Goal: Information Seeking & Learning: Learn about a topic

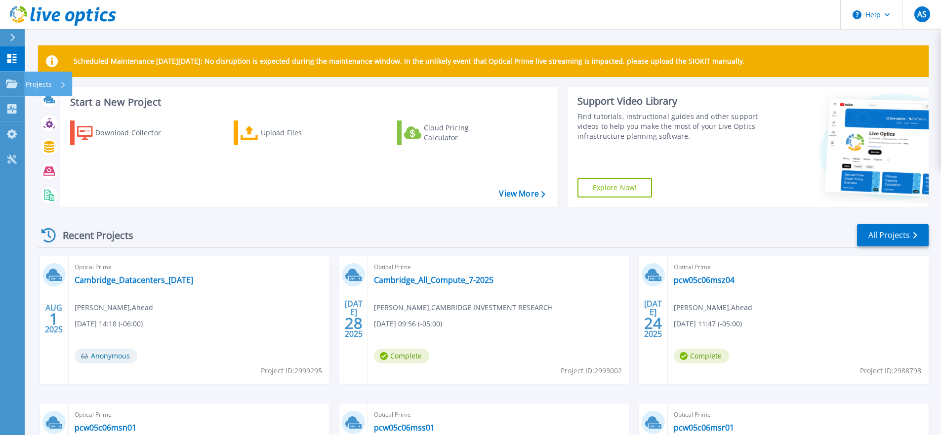
click at [11, 81] on icon at bounding box center [12, 84] width 12 height 8
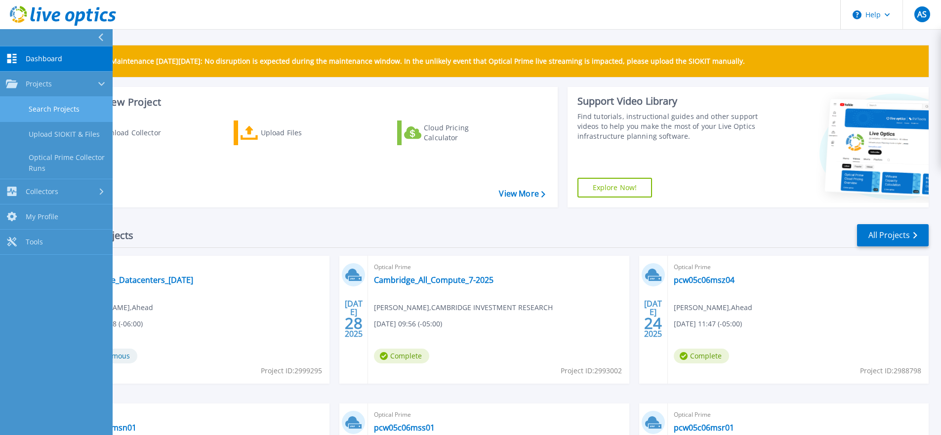
click at [51, 107] on link "Search Projects" at bounding box center [56, 109] width 113 height 25
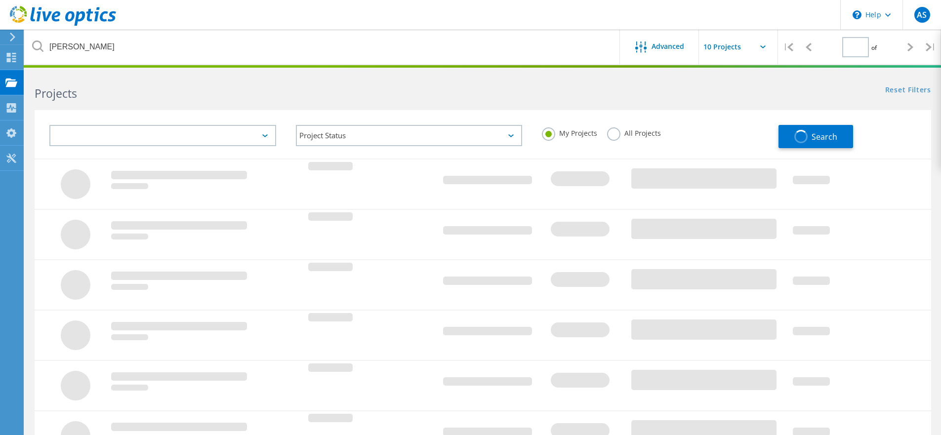
type input "1"
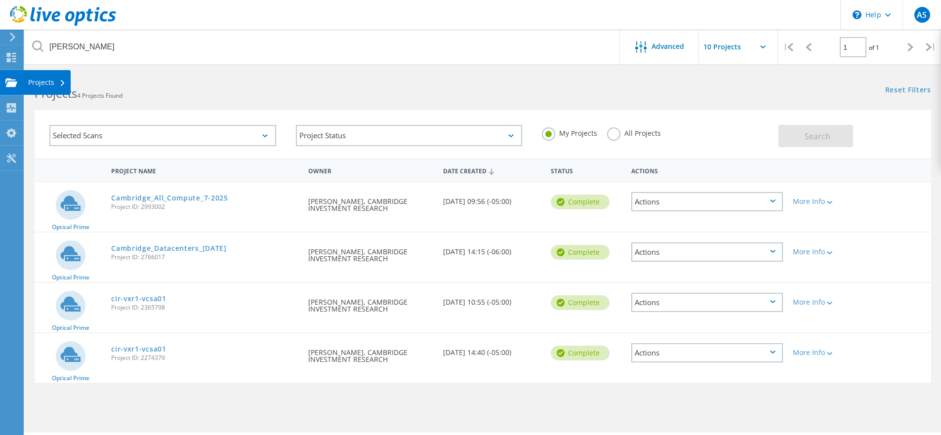
click at [12, 84] on use at bounding box center [11, 82] width 12 height 8
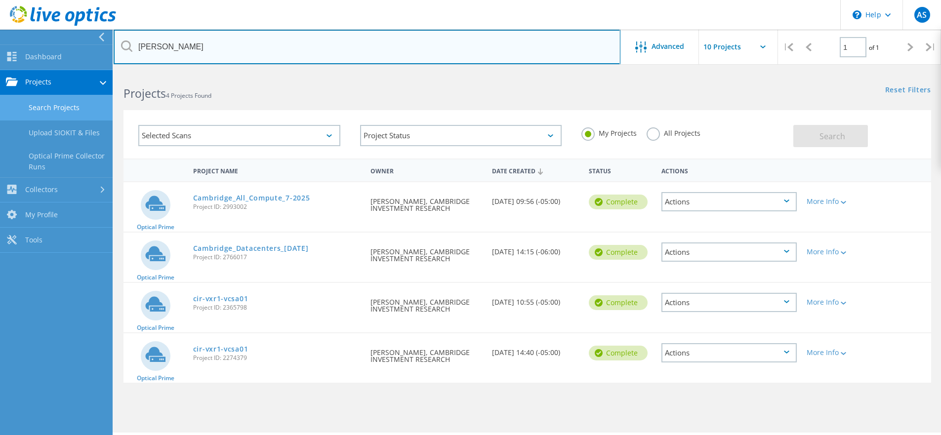
click at [497, 45] on input "coleman" at bounding box center [367, 47] width 507 height 35
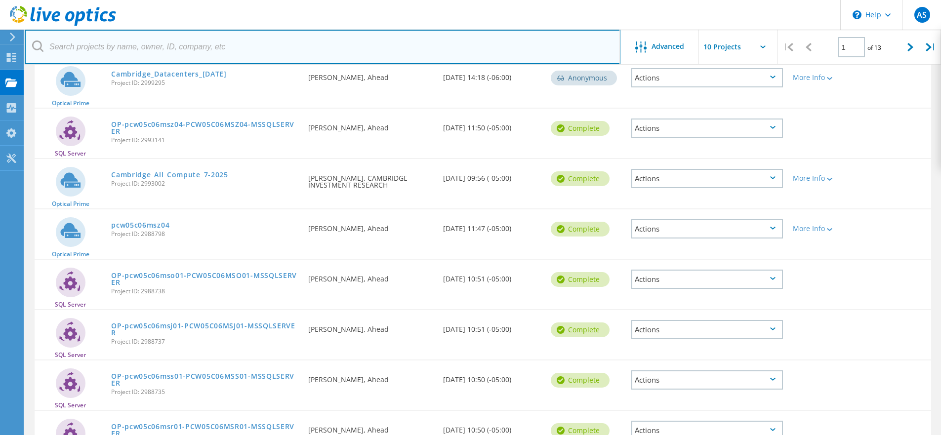
scroll to position [126, 0]
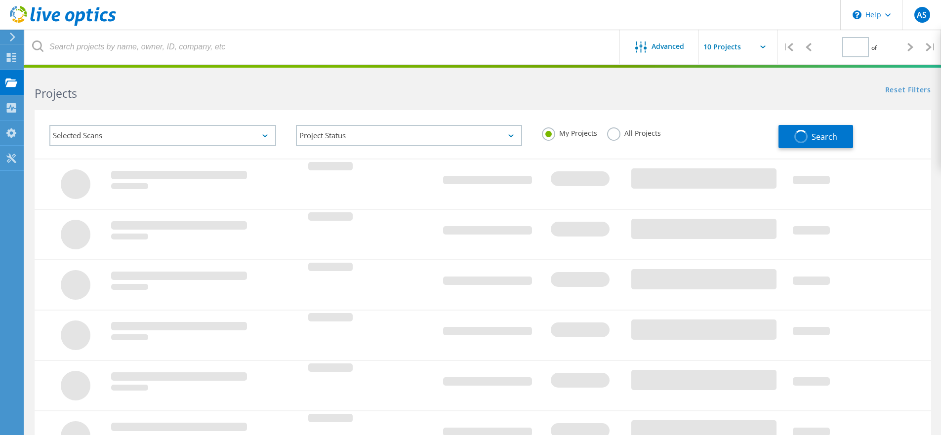
type input "1"
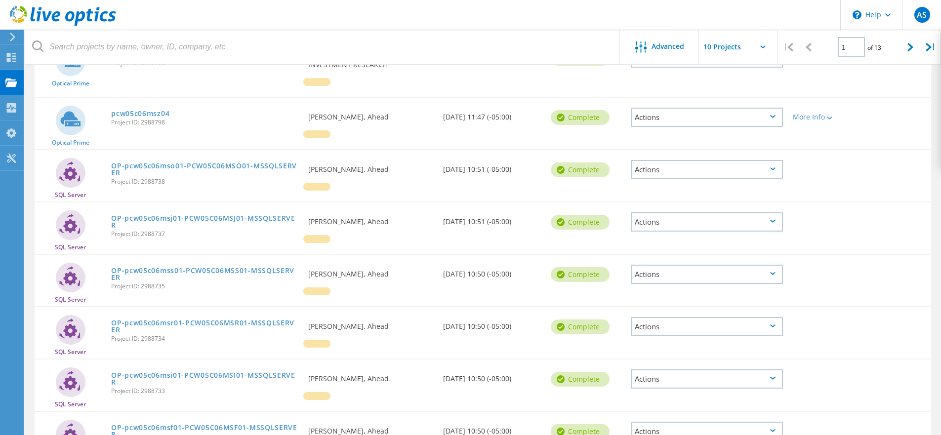
scroll to position [252, 0]
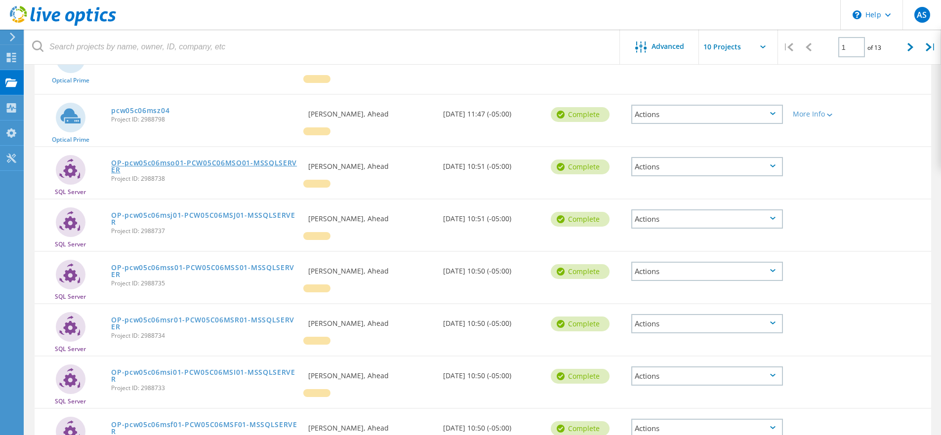
click at [209, 160] on link "OP-pcw05c06mso01-PCW05C06MSO01-MSSQLSERVER" at bounding box center [204, 167] width 187 height 14
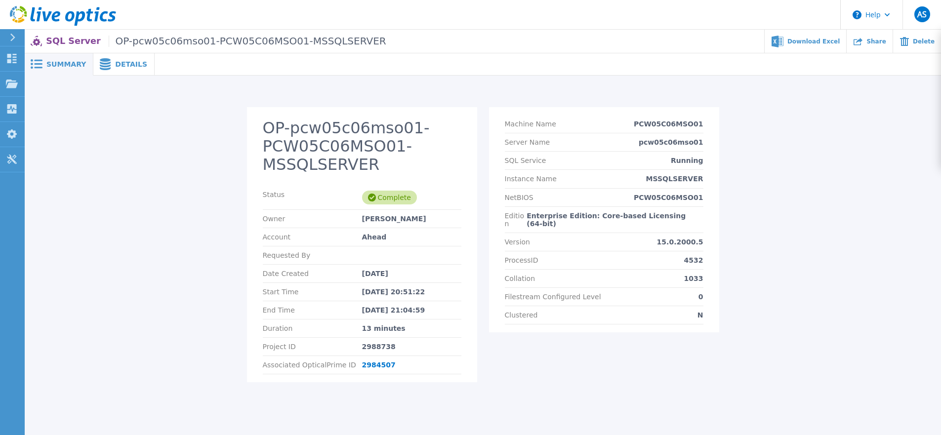
click at [122, 69] on div "Details" at bounding box center [123, 64] width 61 height 22
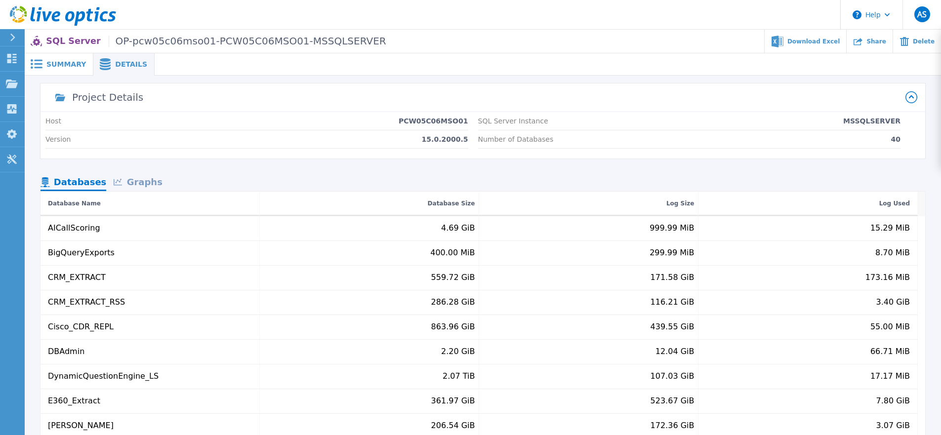
click at [58, 64] on span "Summary" at bounding box center [66, 64] width 40 height 7
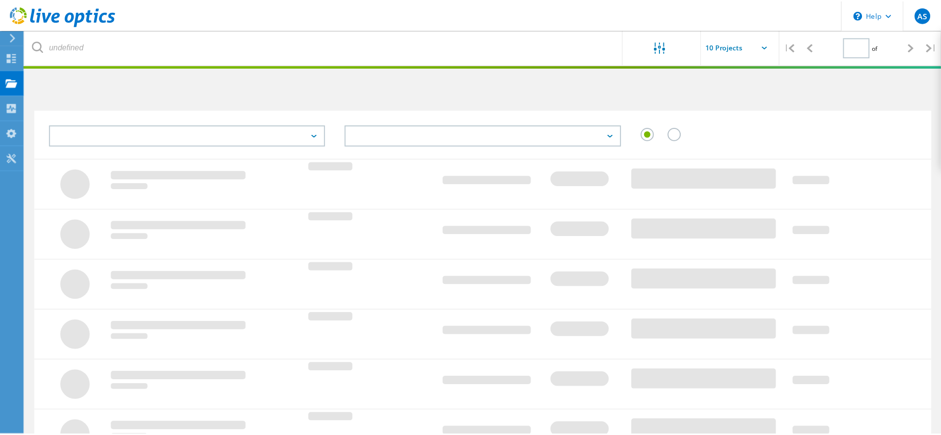
scroll to position [252, 0]
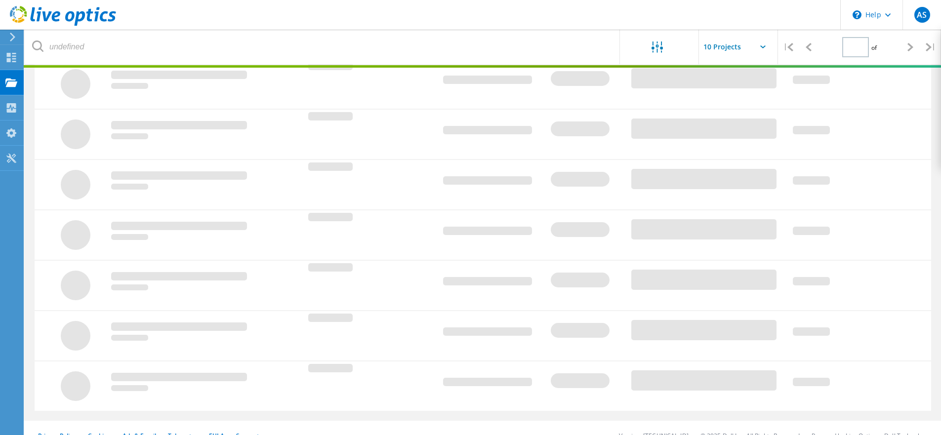
type input "1"
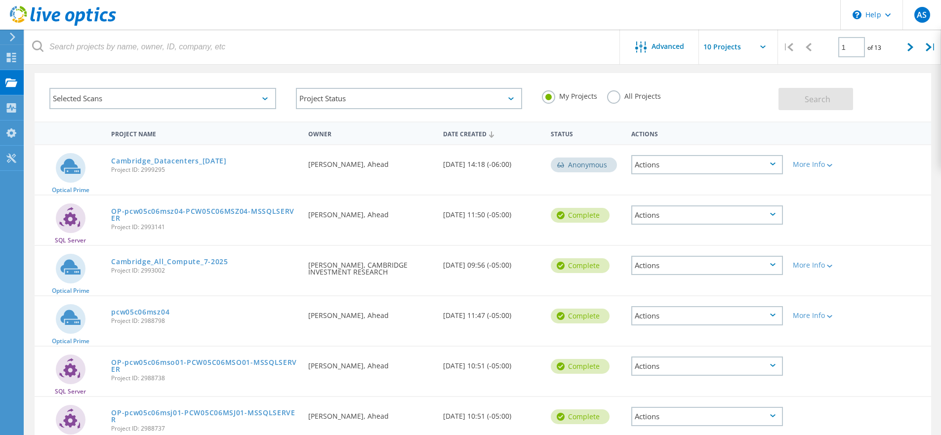
scroll to position [24, 0]
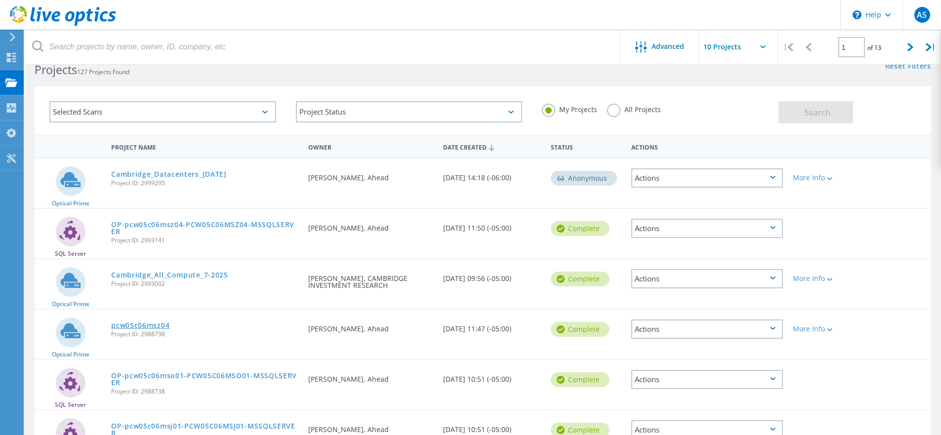
click at [142, 325] on link "pcw05c06msz04" at bounding box center [140, 325] width 58 height 7
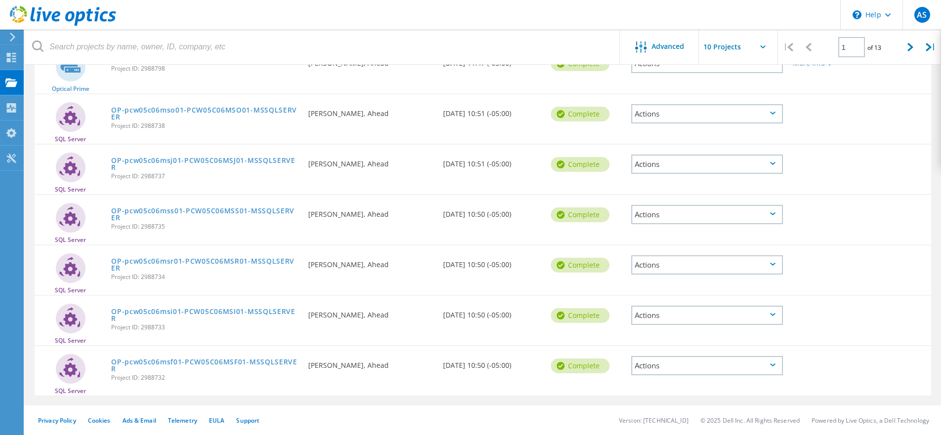
scroll to position [59, 0]
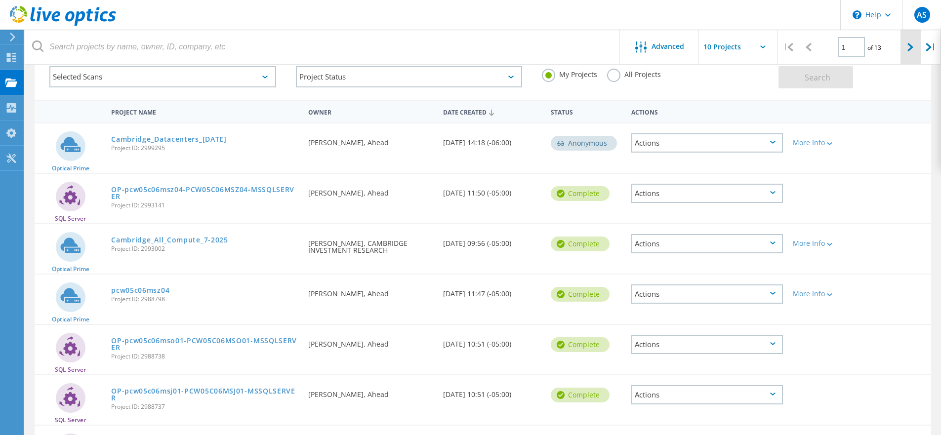
click at [908, 46] on icon at bounding box center [911, 47] width 6 height 8
type input "2"
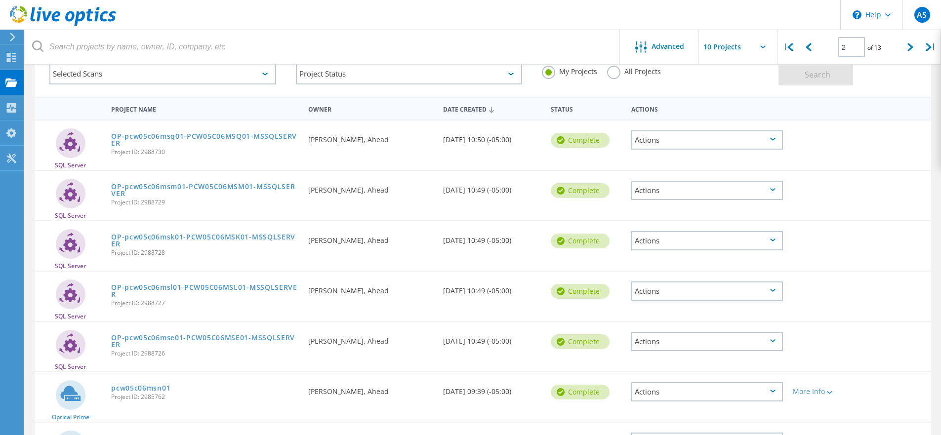
scroll to position [172, 0]
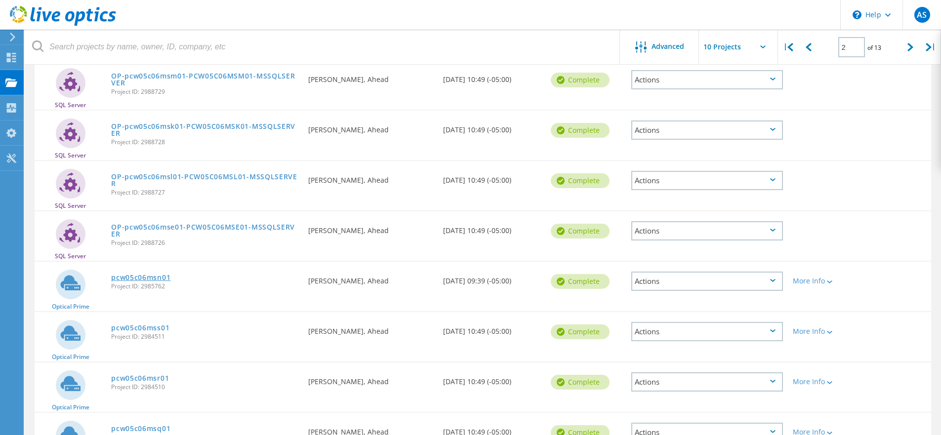
click at [150, 280] on link "pcw05c06msn01" at bounding box center [140, 277] width 59 height 7
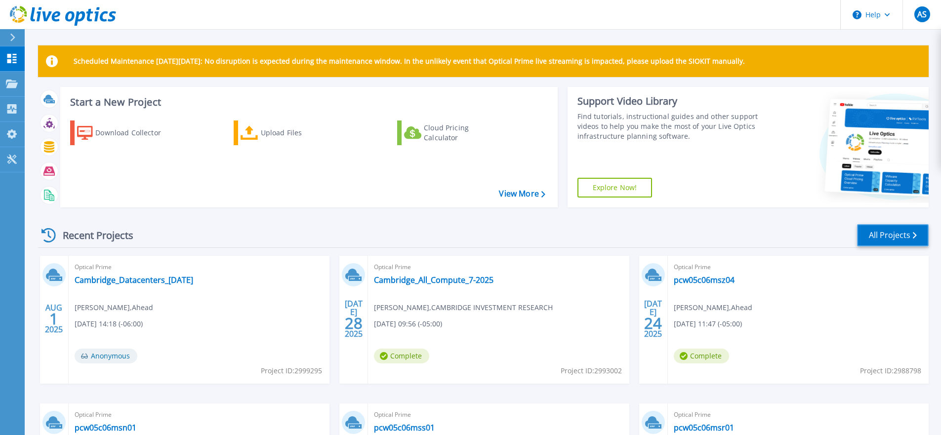
click at [898, 237] on link "All Projects" at bounding box center [893, 235] width 72 height 22
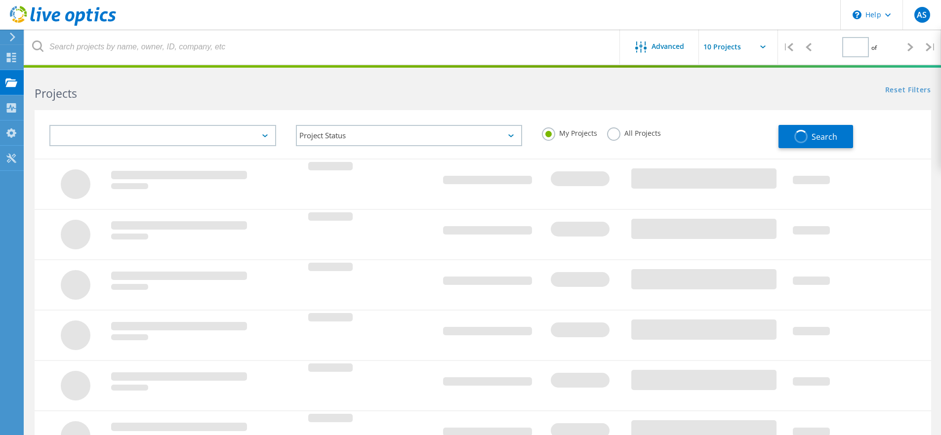
type input "2"
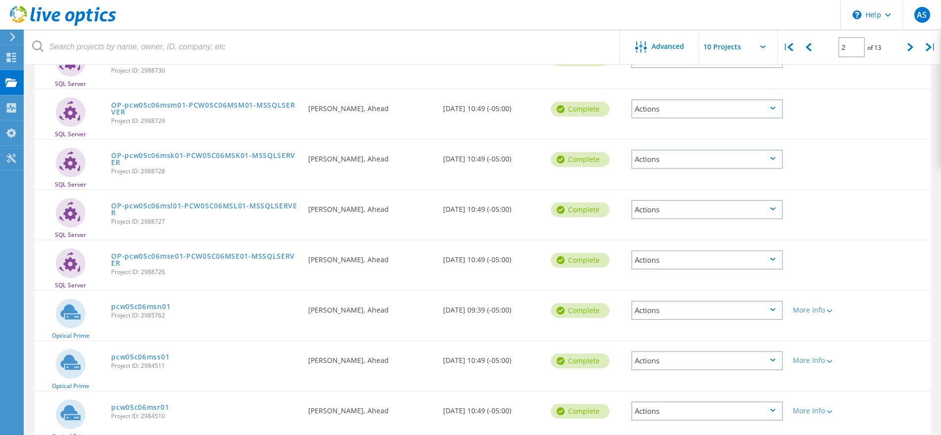
scroll to position [199, 0]
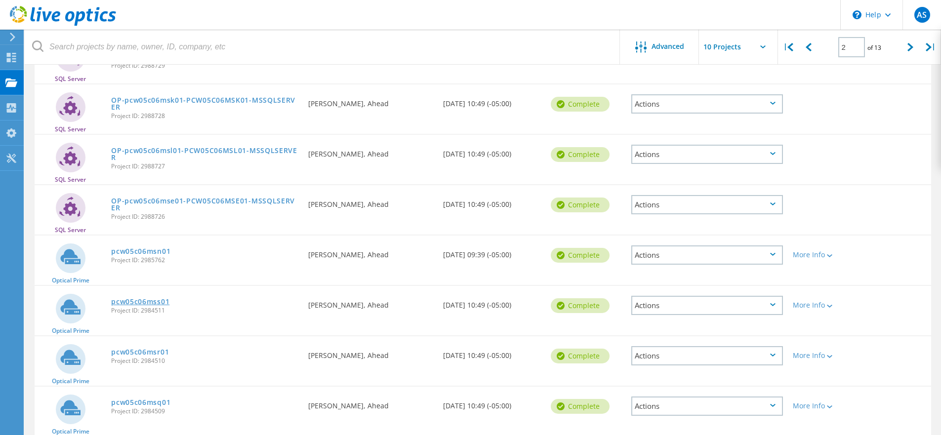
click at [147, 300] on link "pcw05c06mss01" at bounding box center [140, 301] width 58 height 7
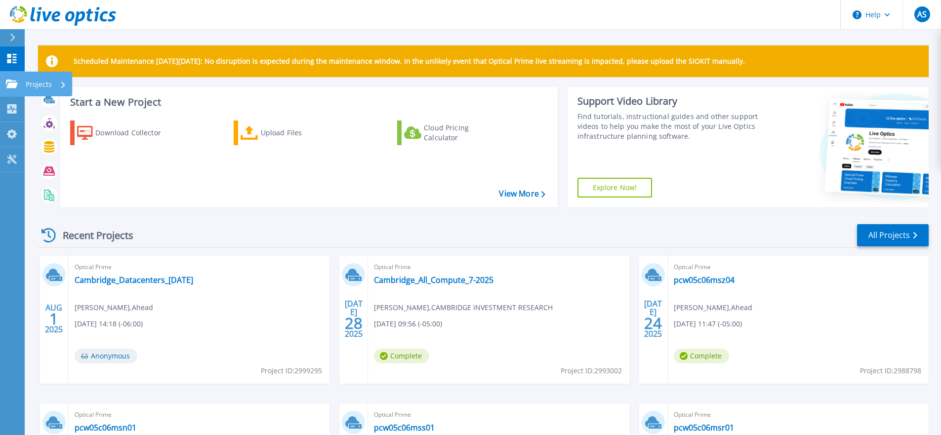
click at [12, 90] on link "Projects Projects" at bounding box center [12, 84] width 25 height 25
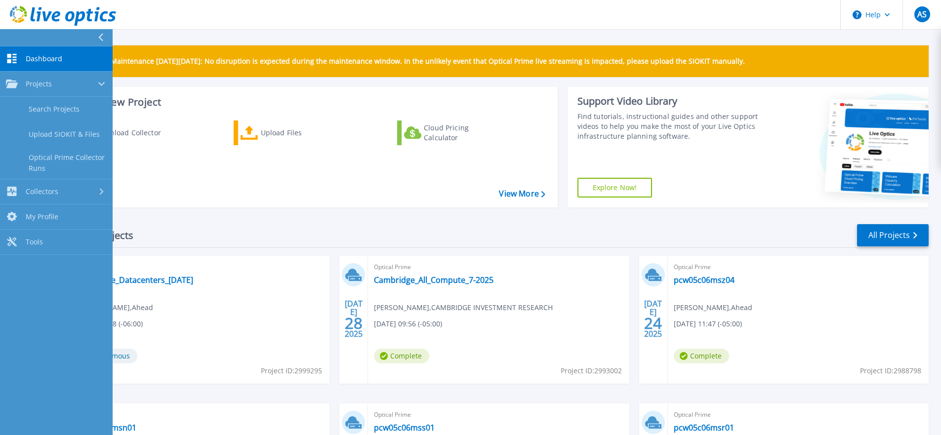
click at [220, 223] on div "Recent Projects All Projects AUG 1 2025 Optical Prime Cambridge_Datacenters_1-3…" at bounding box center [483, 387] width 891 height 344
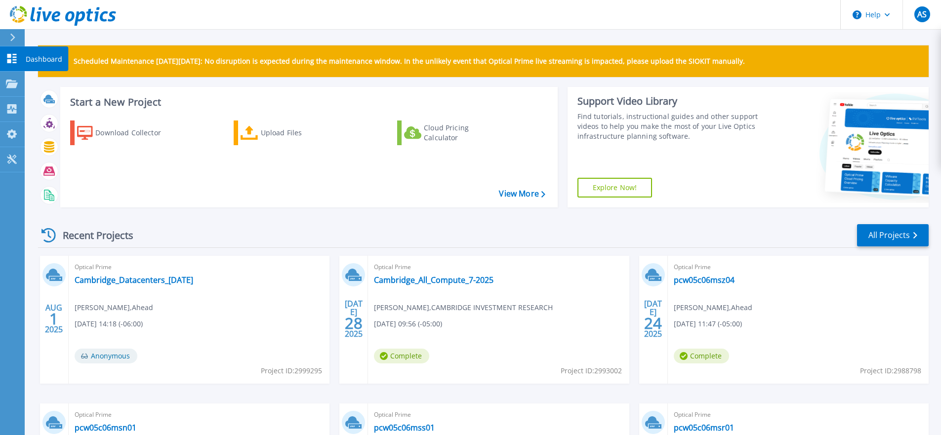
click at [10, 62] on icon at bounding box center [11, 58] width 9 height 9
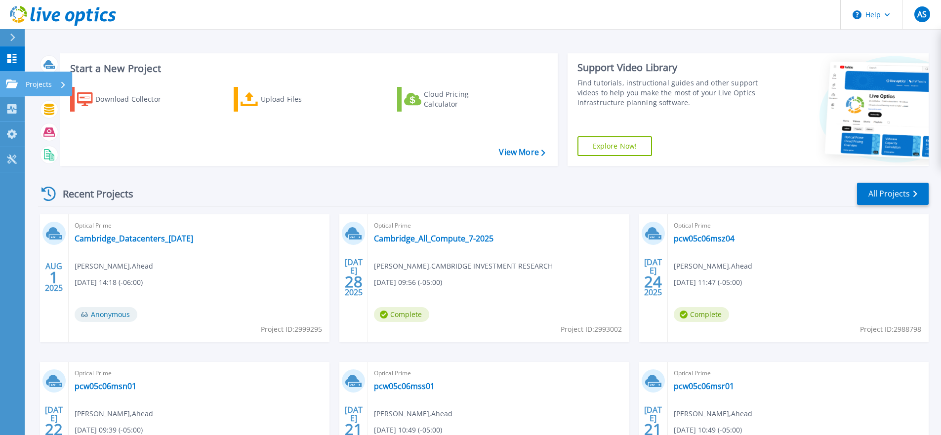
click at [41, 84] on p "Projects" at bounding box center [39, 85] width 26 height 26
click at [186, 35] on div "Start a New Project Download Collector Upload Files Cloud Pricing Calculator Vi…" at bounding box center [483, 259] width 917 height 518
click at [35, 84] on p "Projects" at bounding box center [39, 85] width 26 height 26
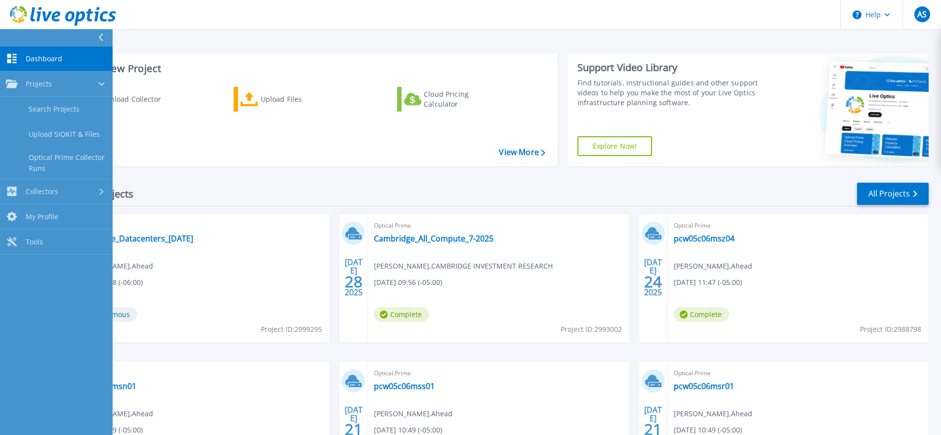
click at [204, 34] on div "Start a New Project Download Collector Upload Files Cloud Pricing Calculator Vi…" at bounding box center [483, 259] width 917 height 518
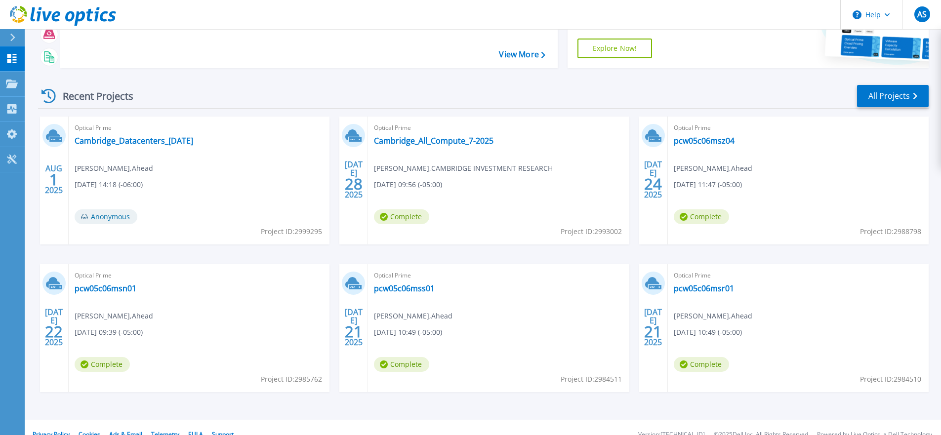
scroll to position [99, 0]
click at [452, 253] on div "[DATE] Optical Prime Cambridge_Datacenters_[DATE] [PERSON_NAME] , Ahead [DATE] …" at bounding box center [479, 264] width 899 height 296
click at [878, 97] on link "All Projects" at bounding box center [893, 95] width 72 height 22
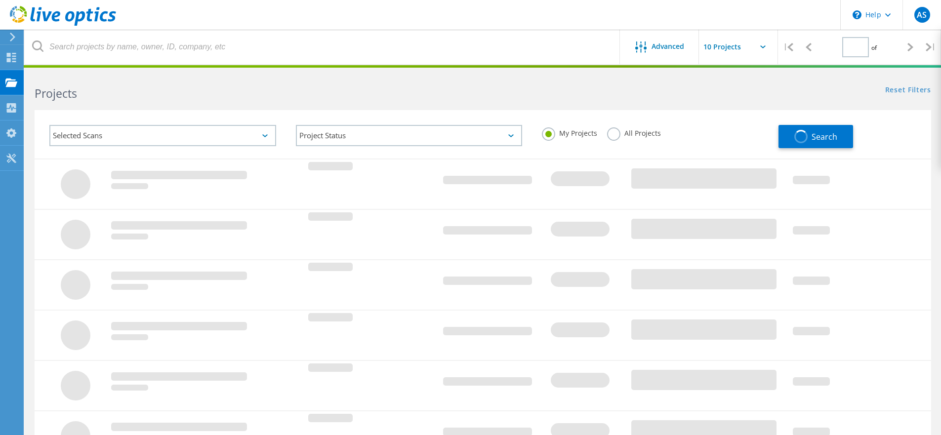
type input "2"
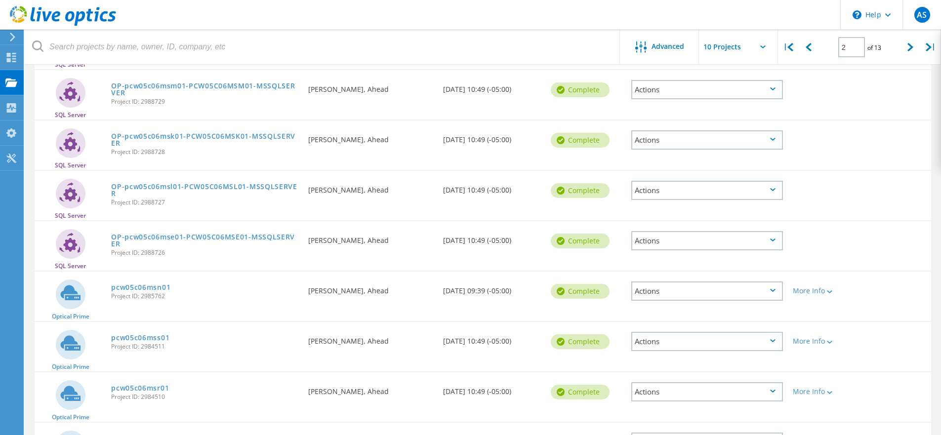
scroll to position [290, 0]
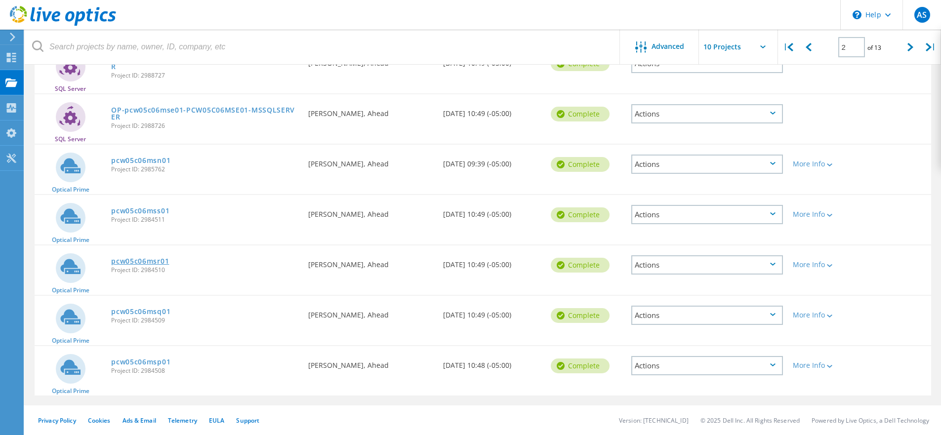
click at [140, 263] on link "pcw05c06msr01" at bounding box center [140, 261] width 58 height 7
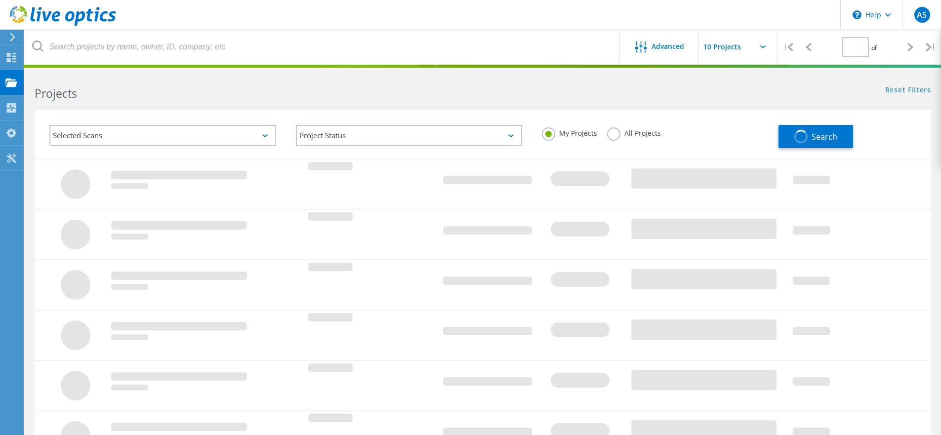
scroll to position [267, 0]
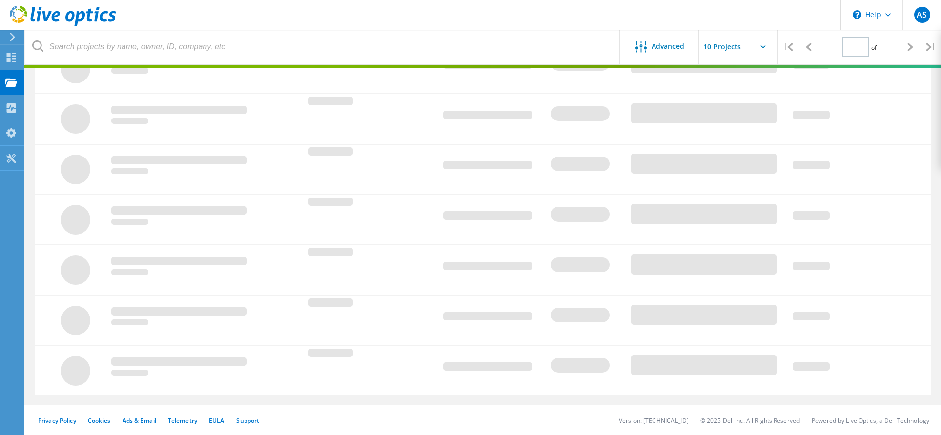
type input "2"
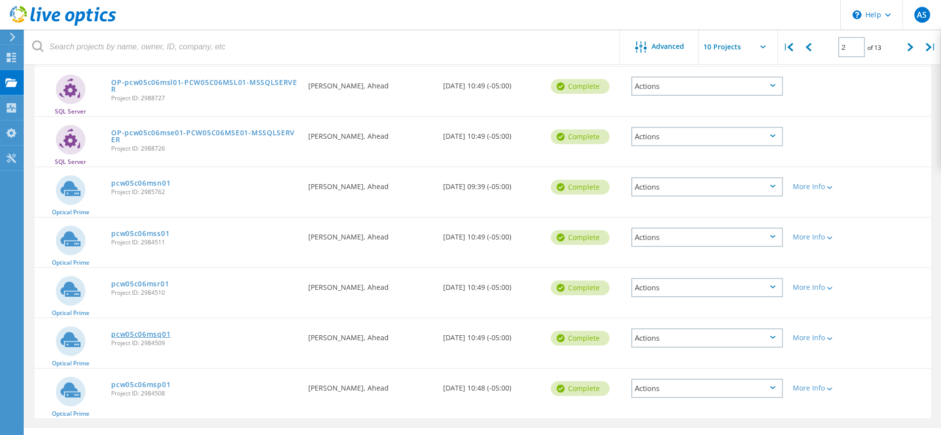
click at [159, 338] on link "pcw05c06msq01" at bounding box center [140, 334] width 59 height 7
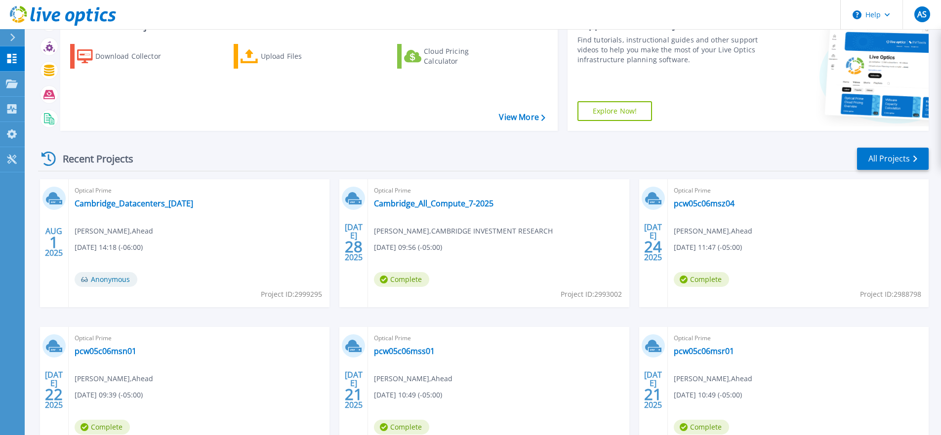
scroll to position [78, 0]
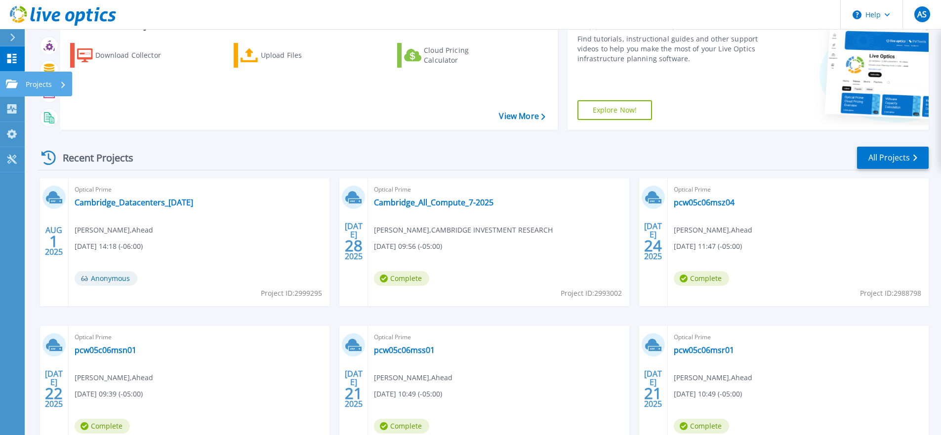
click at [16, 86] on icon at bounding box center [12, 84] width 12 height 8
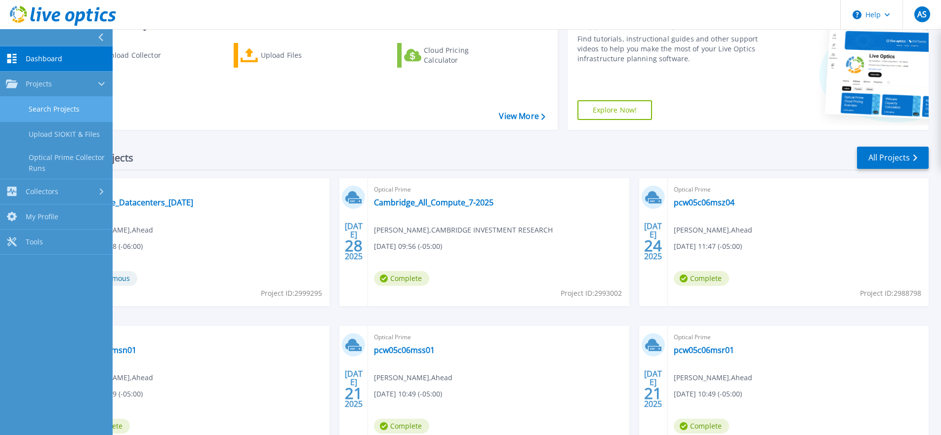
click at [74, 106] on link "Search Projects" at bounding box center [56, 109] width 113 height 25
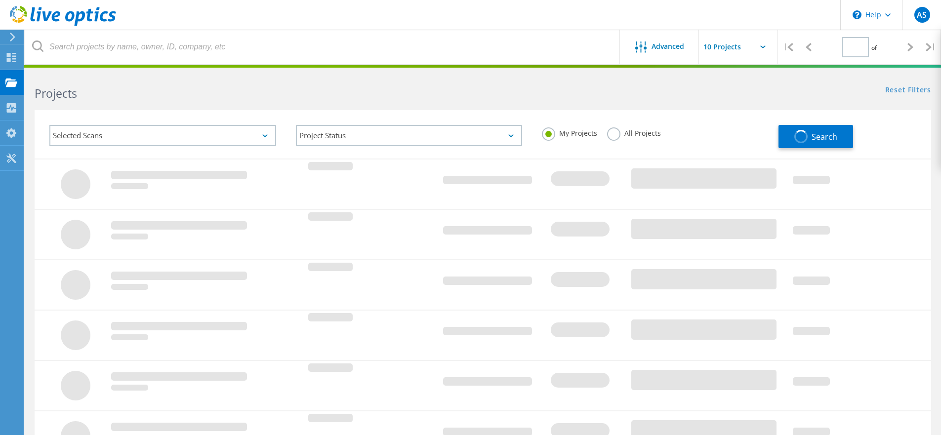
type input "2"
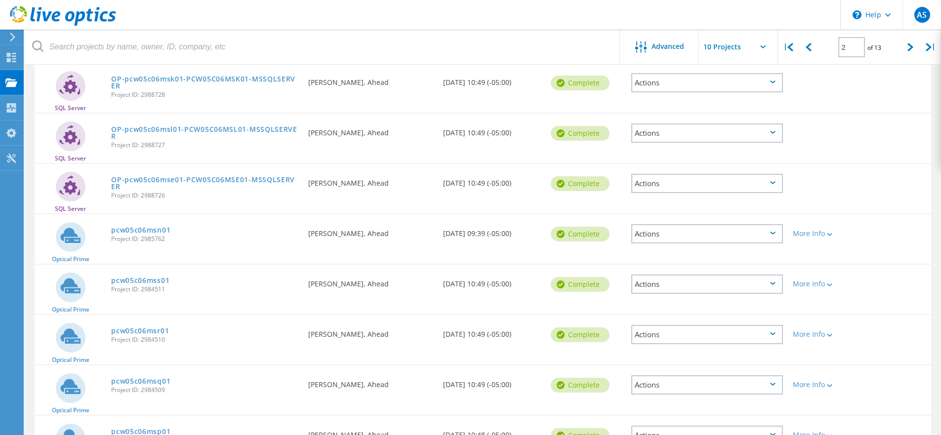
scroll to position [290, 0]
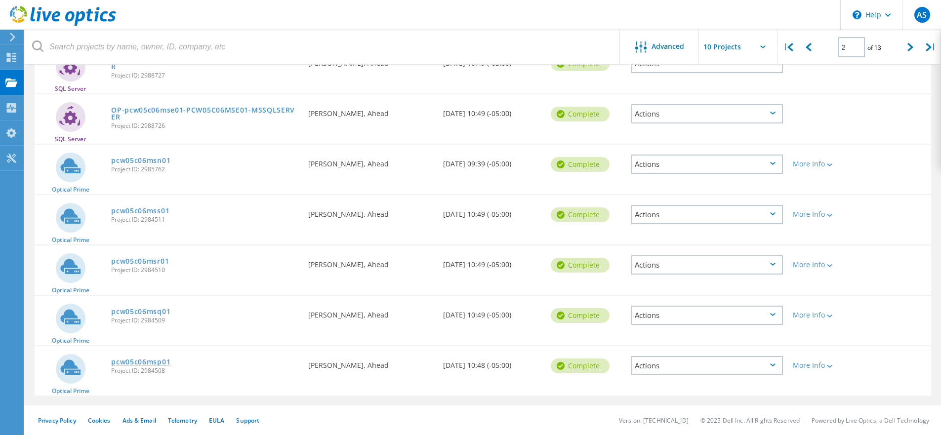
click at [155, 362] on link "pcw05c06msp01" at bounding box center [140, 362] width 59 height 7
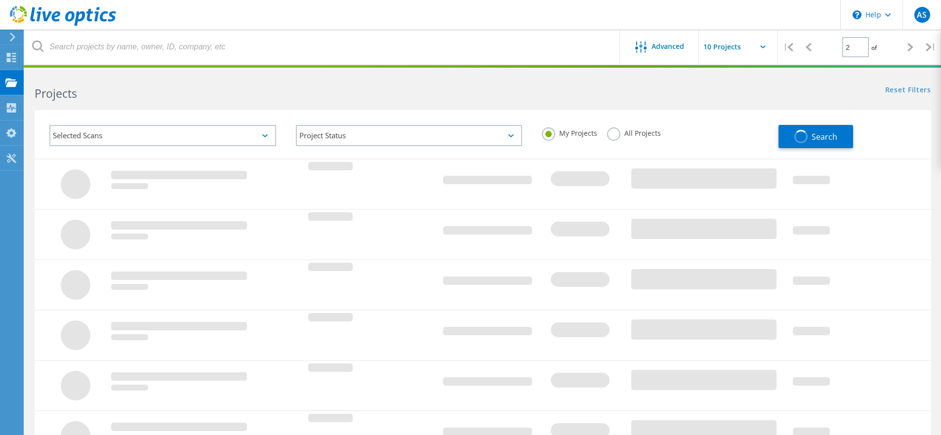
scroll to position [290, 0]
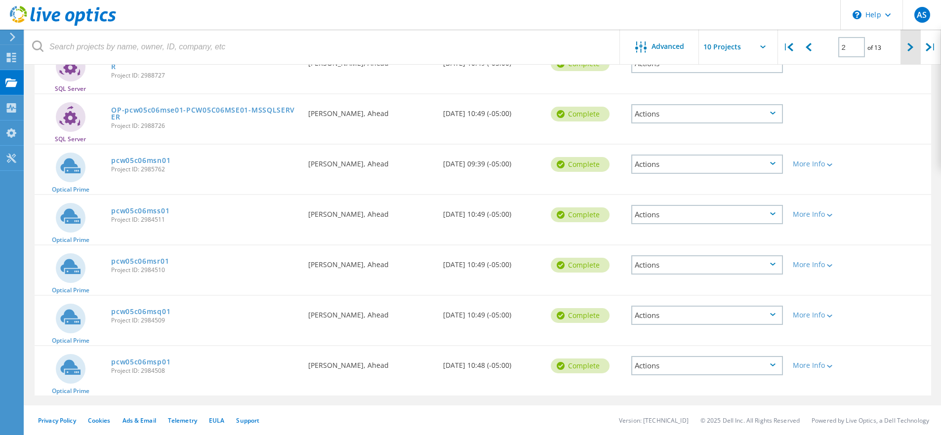
click at [906, 49] on div at bounding box center [911, 47] width 20 height 35
type input "3"
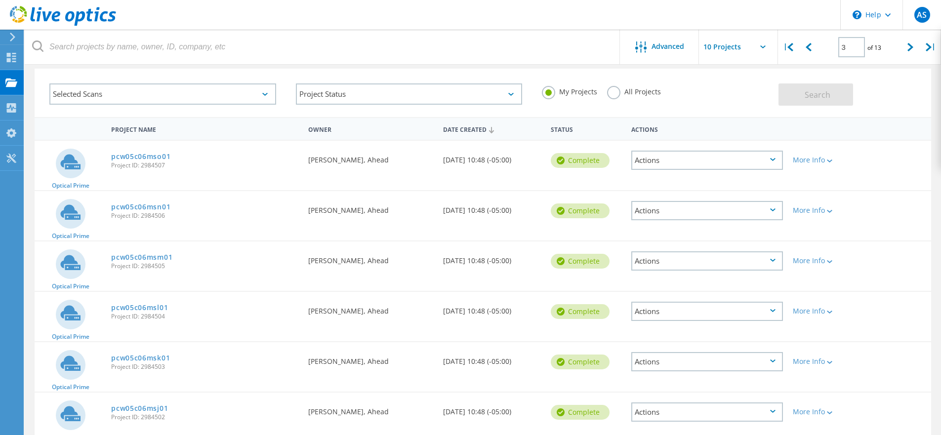
scroll to position [42, 0]
click at [156, 158] on link "pcw05c06mso01" at bounding box center [140, 155] width 59 height 7
